Goal: Task Accomplishment & Management: Use online tool/utility

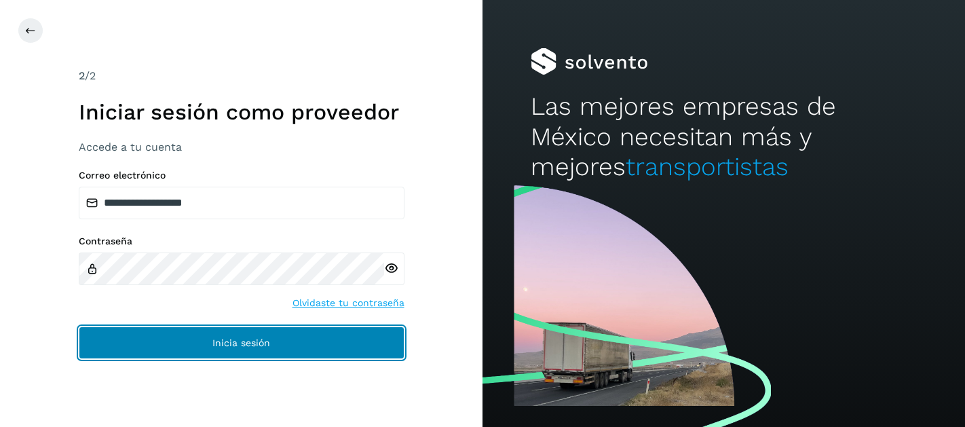
click at [240, 338] on span "Inicia sesión" at bounding box center [241, 343] width 58 height 10
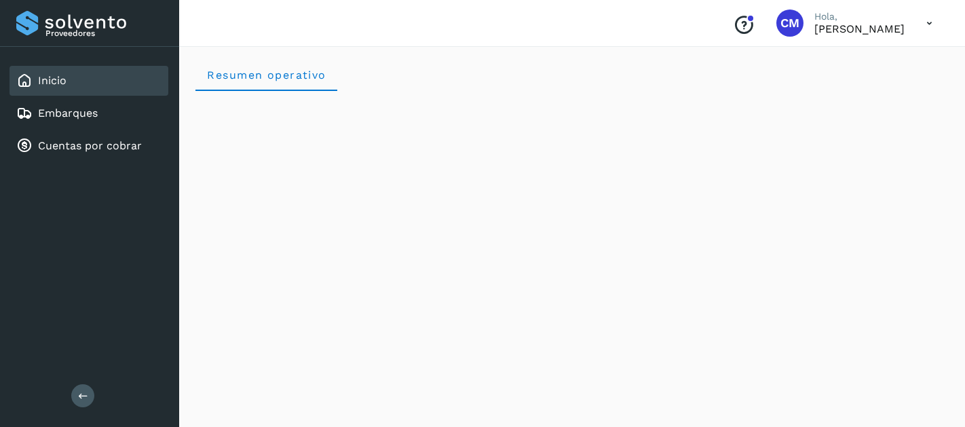
click at [781, 23] on span "CM" at bounding box center [790, 23] width 19 height 0
click at [924, 22] on icon at bounding box center [930, 24] width 28 height 28
click at [597, 105] on div at bounding box center [482, 213] width 965 height 427
click at [97, 146] on link "Cuentas por cobrar" at bounding box center [90, 145] width 104 height 13
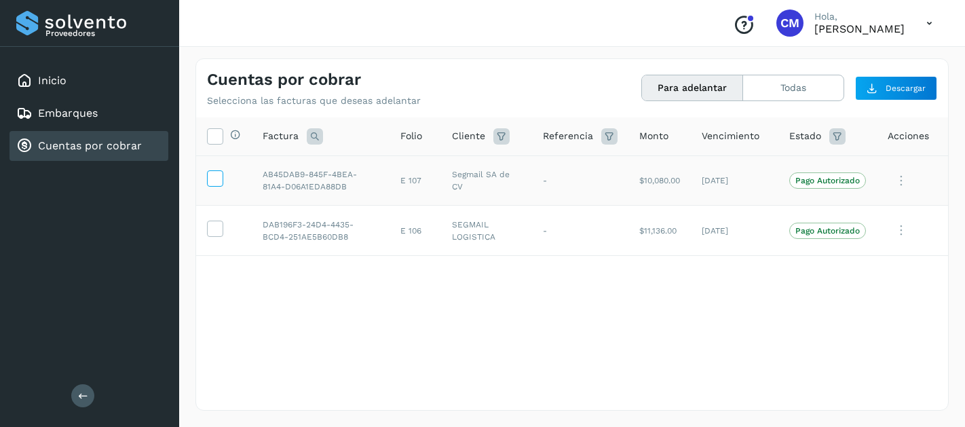
click at [217, 178] on icon at bounding box center [215, 177] width 14 height 14
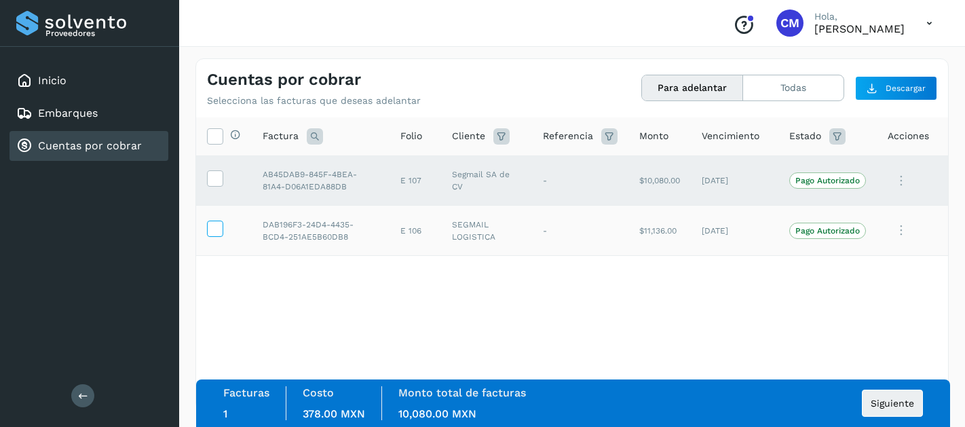
click at [215, 227] on icon at bounding box center [215, 228] width 14 height 14
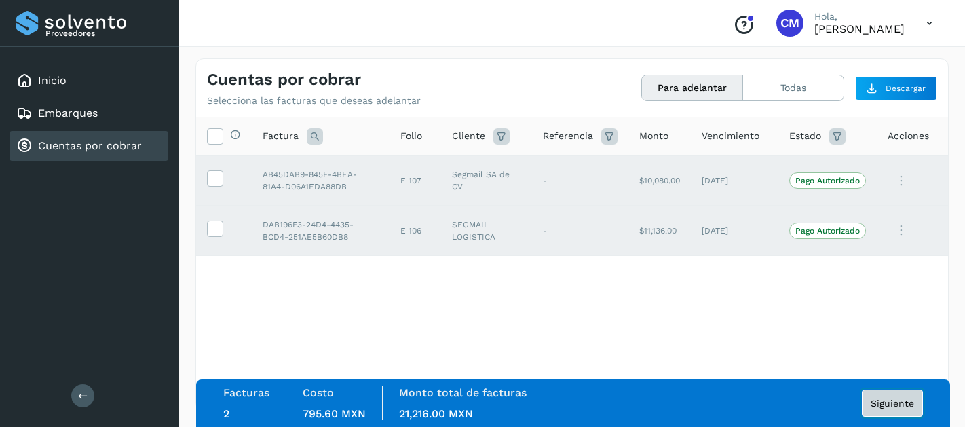
click at [899, 407] on span "Siguiente" at bounding box center [892, 403] width 43 height 10
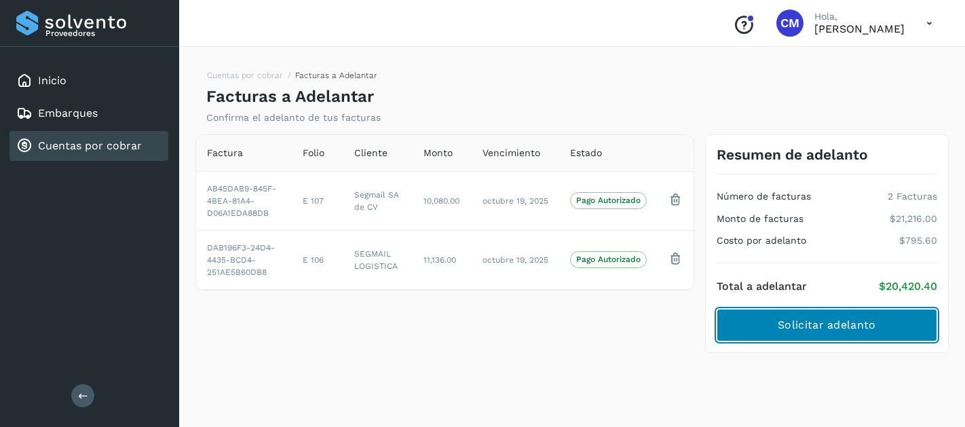
click at [860, 329] on span "Solicitar adelanto" at bounding box center [827, 325] width 98 height 15
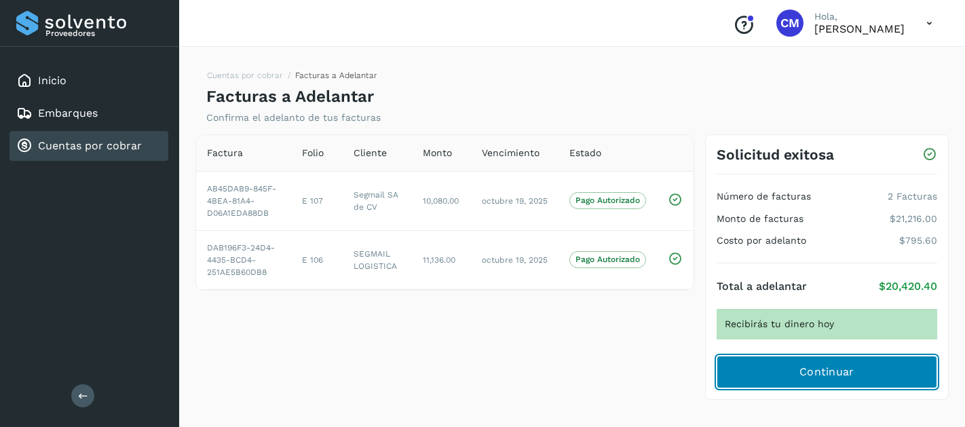
click at [840, 371] on span "Continuar" at bounding box center [827, 372] width 55 height 15
